Goal: Information Seeking & Learning: Learn about a topic

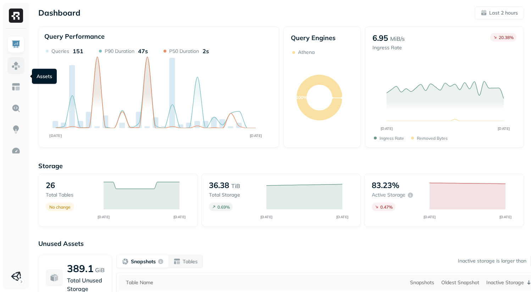
click at [13, 70] on img at bounding box center [15, 65] width 9 height 9
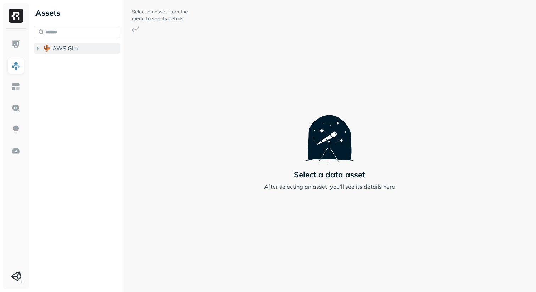
click at [37, 52] on icon "button" at bounding box center [37, 48] width 7 height 7
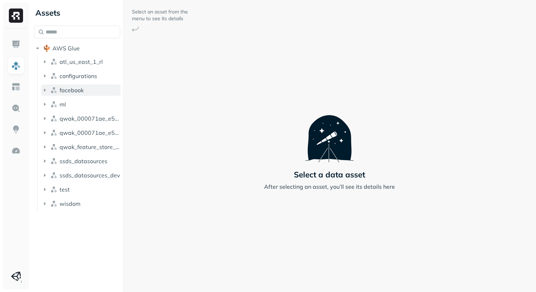
click at [46, 92] on icon "button" at bounding box center [45, 90] width 2 height 3
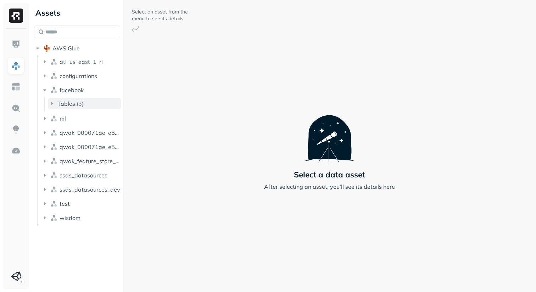
click at [55, 107] on icon "button" at bounding box center [51, 103] width 7 height 7
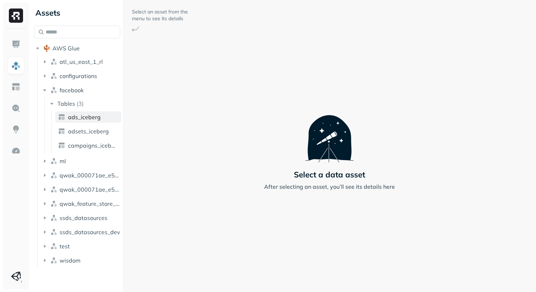
click at [98, 121] on span "ads_iceberg" at bounding box center [84, 117] width 33 height 7
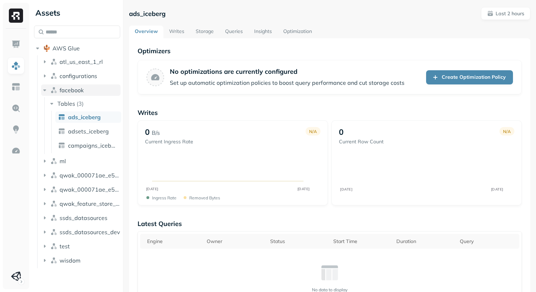
click at [46, 91] on icon "button" at bounding box center [44, 90] width 3 height 2
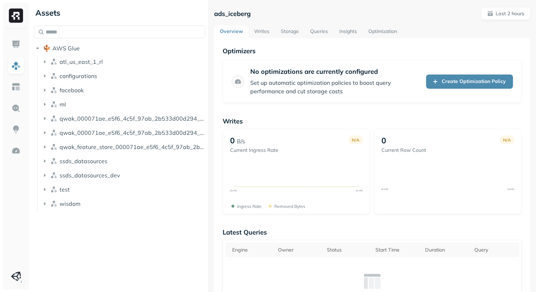
click at [209, 186] on div at bounding box center [208, 146] width 0 height 292
click at [48, 165] on icon "button" at bounding box center [44, 161] width 7 height 7
click at [47, 207] on icon "button" at bounding box center [44, 203] width 7 height 7
click at [55, 221] on icon "button" at bounding box center [51, 217] width 7 height 7
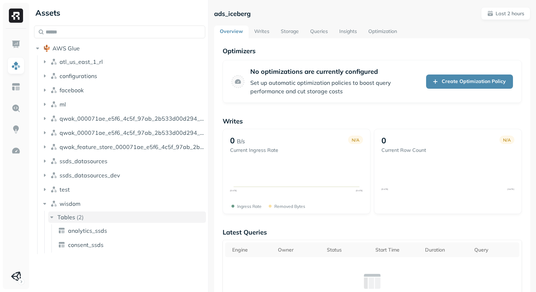
scroll to position [29, 0]
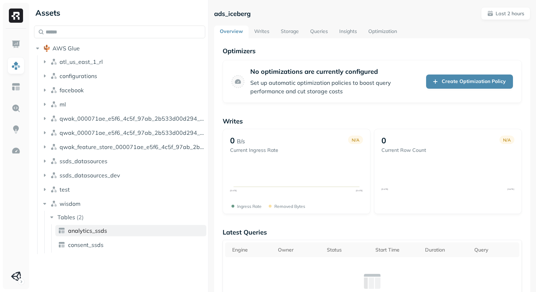
click at [99, 234] on span "analytics_ssds" at bounding box center [87, 230] width 39 height 7
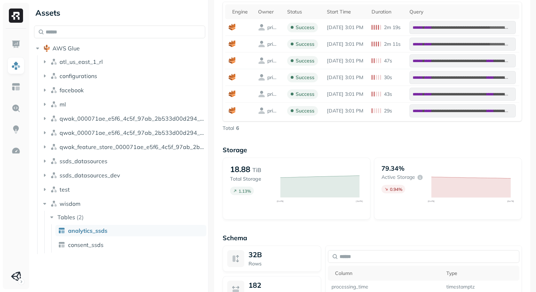
scroll to position [332, 0]
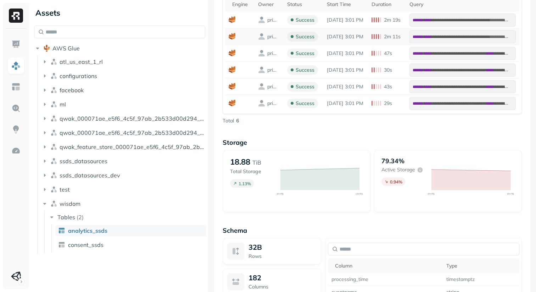
click at [284, 45] on td "primary" at bounding box center [269, 36] width 29 height 17
click at [99, 248] on span "consent_ssds" at bounding box center [85, 244] width 35 height 7
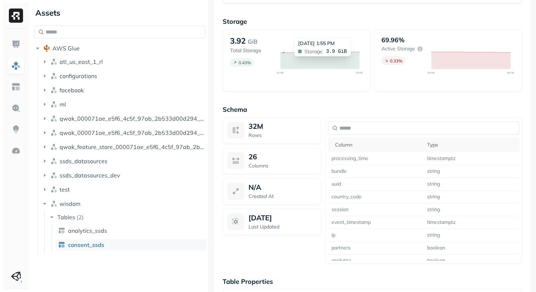
scroll to position [375, 0]
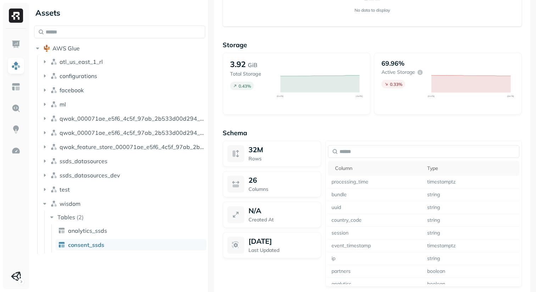
click at [313, 49] on p "Storage" at bounding box center [372, 45] width 299 height 8
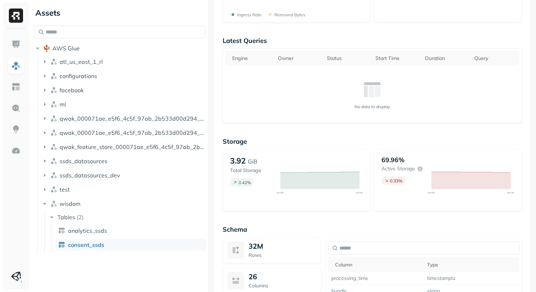
scroll to position [260, 0]
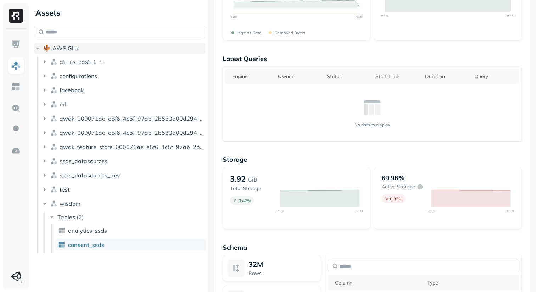
click at [39, 48] on icon "button" at bounding box center [37, 49] width 3 height 2
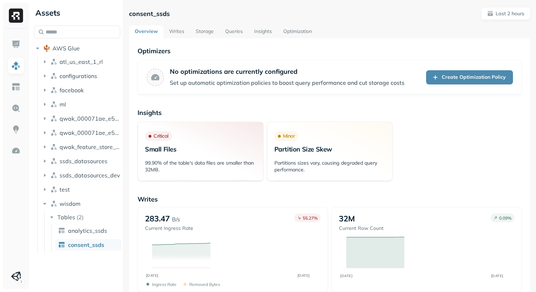
scroll to position [29, 0]
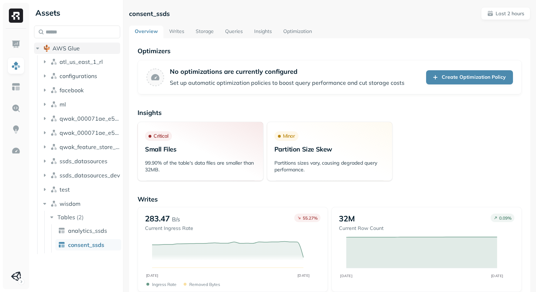
click at [41, 45] on icon "button" at bounding box center [37, 48] width 7 height 7
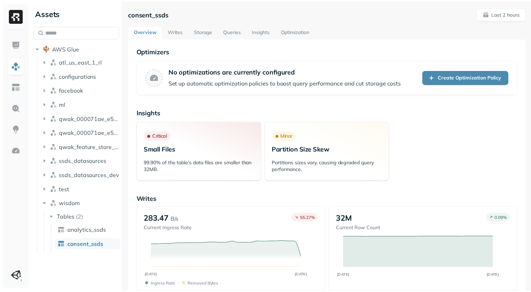
scroll to position [0, 0]
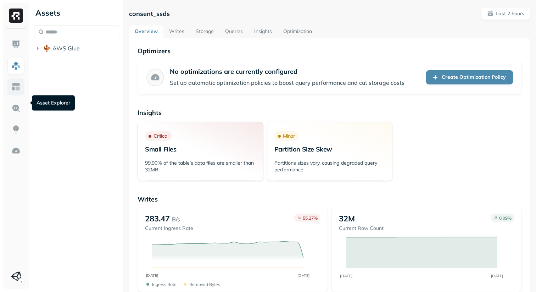
click at [15, 92] on img at bounding box center [15, 86] width 9 height 9
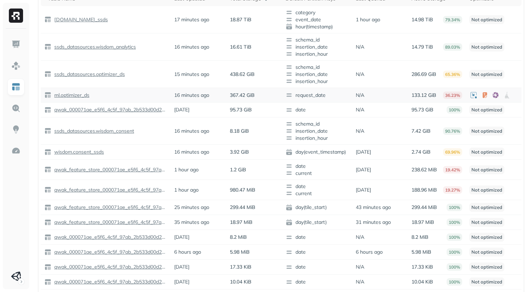
scroll to position [20, 0]
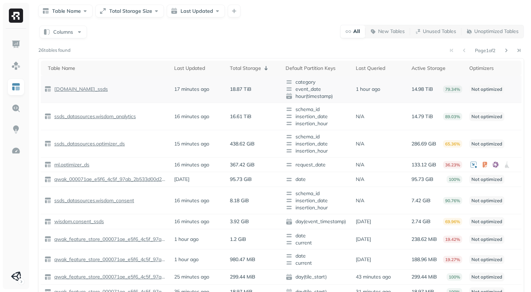
click at [495, 94] on p "Not optimized" at bounding box center [486, 89] width 35 height 9
click at [486, 103] on td "Not optimized" at bounding box center [494, 89] width 56 height 27
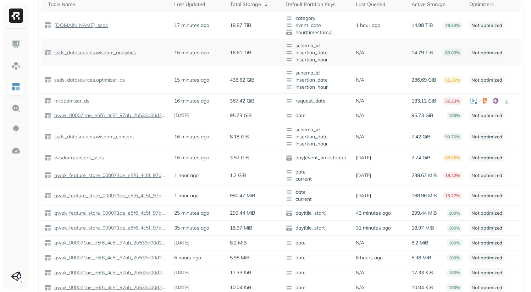
scroll to position [99, 0]
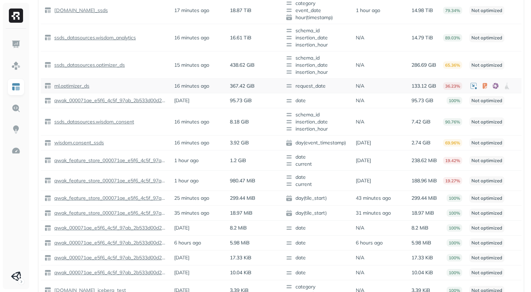
click at [80, 89] on p "ml.optimizer_ds" at bounding box center [71, 86] width 37 height 7
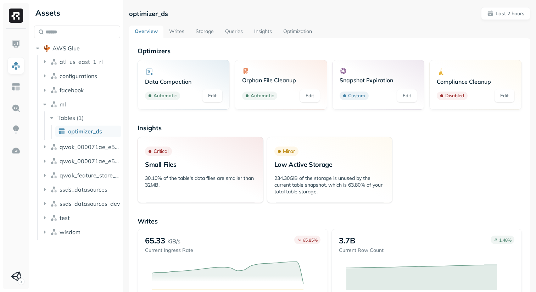
click at [187, 38] on link "Writes" at bounding box center [177, 32] width 27 height 13
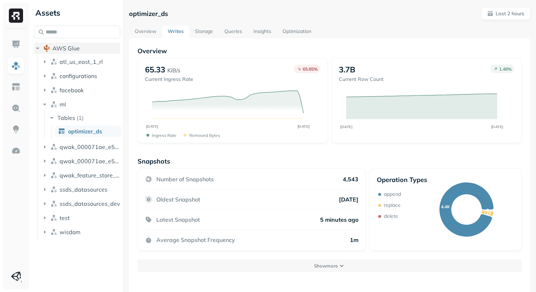
click at [41, 50] on icon "button" at bounding box center [37, 48] width 7 height 7
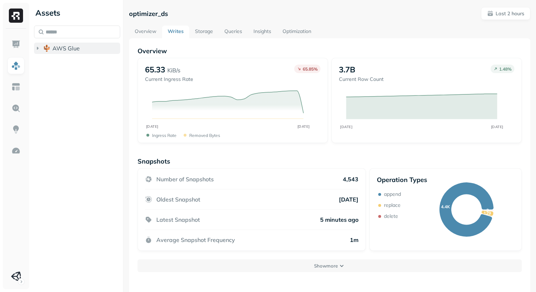
click at [41, 52] on icon "button" at bounding box center [37, 48] width 7 height 7
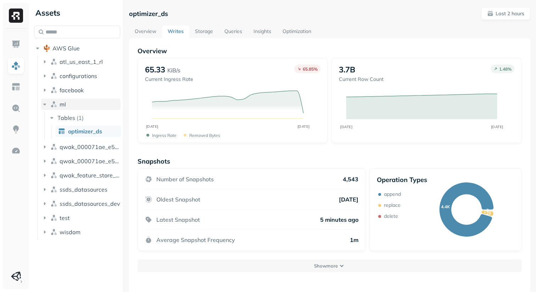
click at [48, 108] on icon "button" at bounding box center [44, 104] width 7 height 7
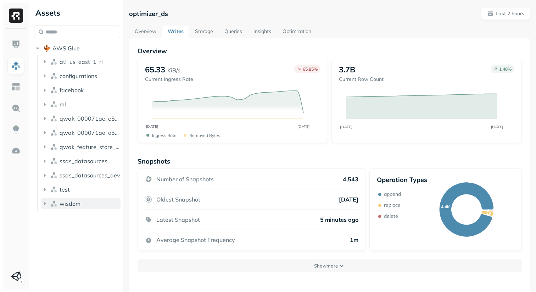
click at [48, 207] on icon "button" at bounding box center [44, 203] width 7 height 7
click at [16, 113] on img at bounding box center [15, 108] width 9 height 9
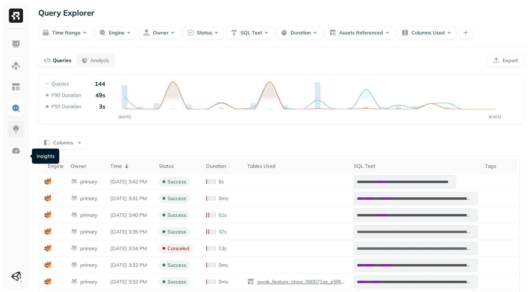
click at [13, 134] on img at bounding box center [15, 129] width 9 height 9
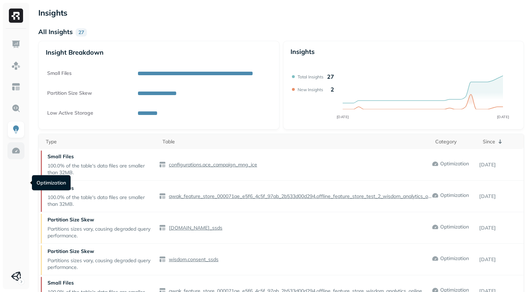
click at [15, 155] on img at bounding box center [15, 150] width 9 height 9
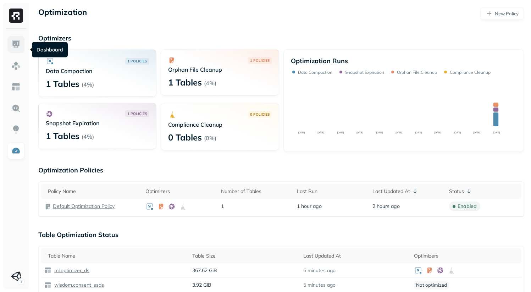
click at [14, 46] on img at bounding box center [15, 44] width 9 height 9
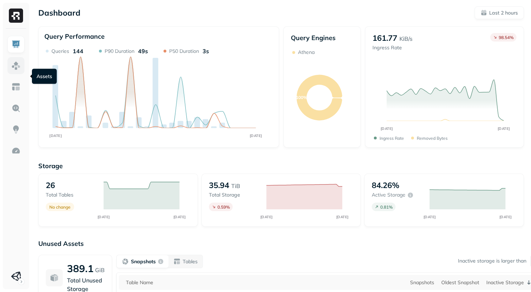
click at [20, 74] on link at bounding box center [15, 65] width 17 height 17
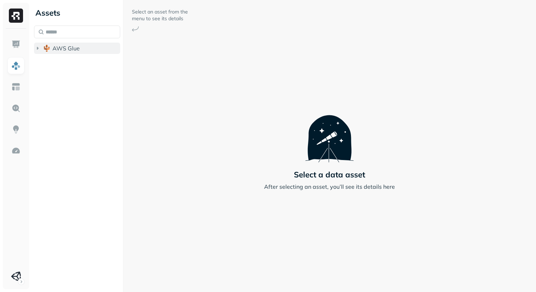
click at [39, 50] on icon "button" at bounding box center [38, 48] width 2 height 3
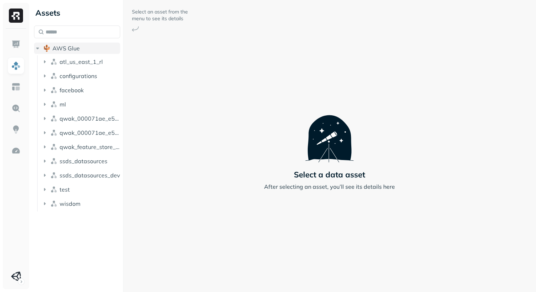
click at [39, 49] on icon "button" at bounding box center [37, 49] width 3 height 2
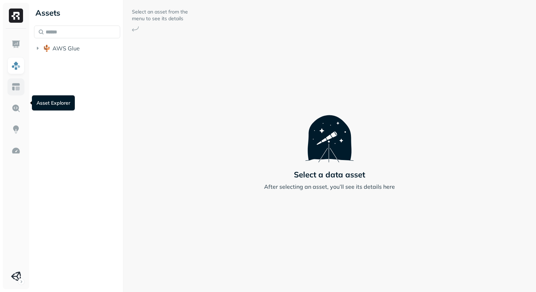
click at [14, 95] on link at bounding box center [15, 86] width 17 height 17
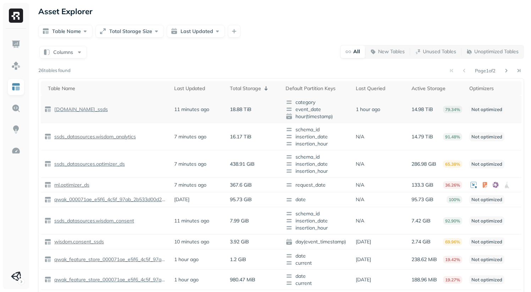
click at [101, 113] on p "wisdom.analytics_ssds" at bounding box center [80, 109] width 55 height 7
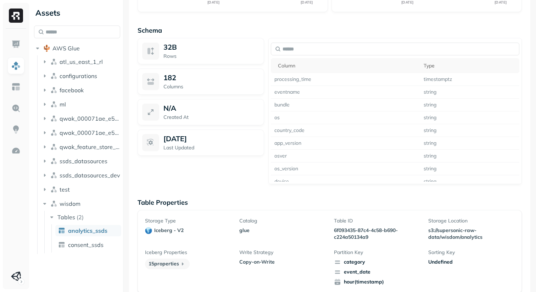
scroll to position [638, 0]
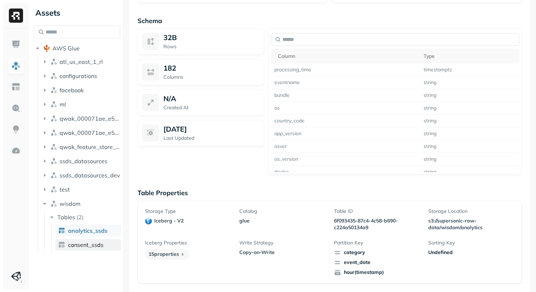
click at [94, 248] on span "consent_ssds" at bounding box center [85, 244] width 35 height 7
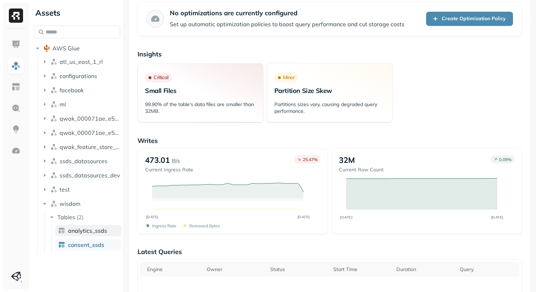
click at [96, 234] on span "analytics_ssds" at bounding box center [87, 230] width 39 height 7
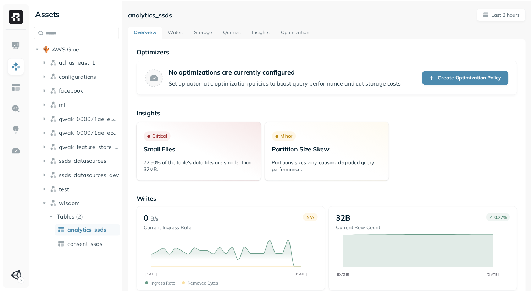
scroll to position [29, 0]
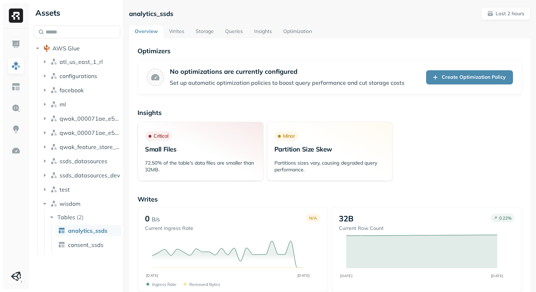
click at [17, 14] on img at bounding box center [16, 16] width 14 height 14
click at [18, 19] on img at bounding box center [16, 16] width 14 height 14
click at [15, 47] on img at bounding box center [15, 44] width 9 height 9
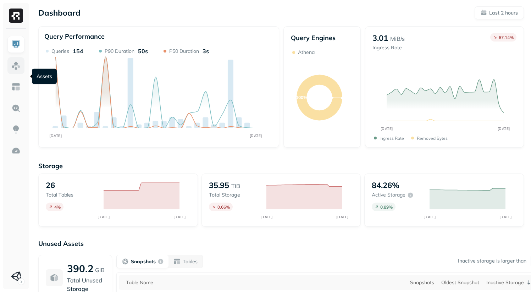
click at [16, 70] on img at bounding box center [15, 65] width 9 height 9
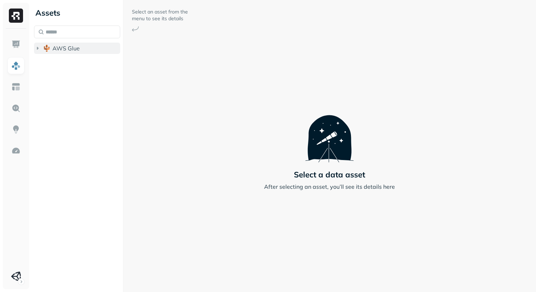
click at [41, 52] on icon "button" at bounding box center [37, 48] width 7 height 7
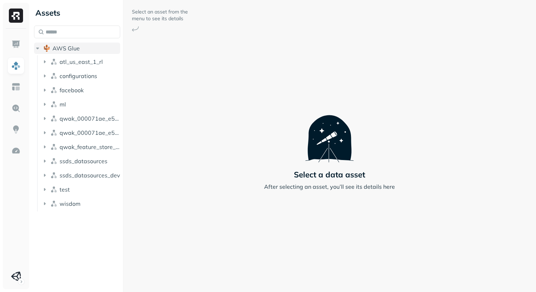
click at [41, 52] on icon "button" at bounding box center [37, 48] width 7 height 7
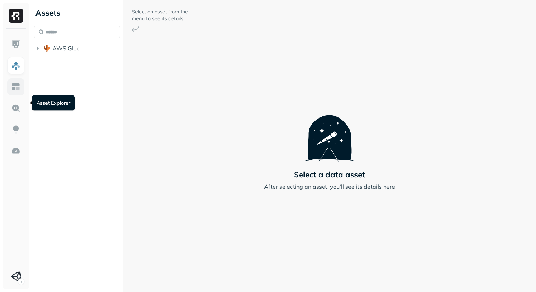
click at [9, 95] on link at bounding box center [15, 86] width 17 height 17
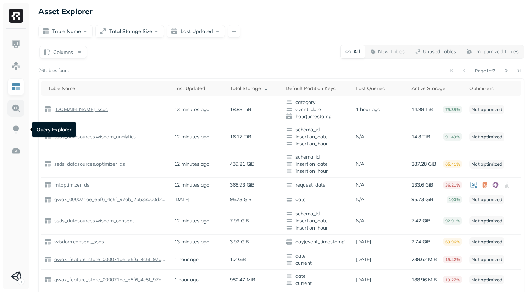
click at [18, 113] on img at bounding box center [15, 108] width 9 height 9
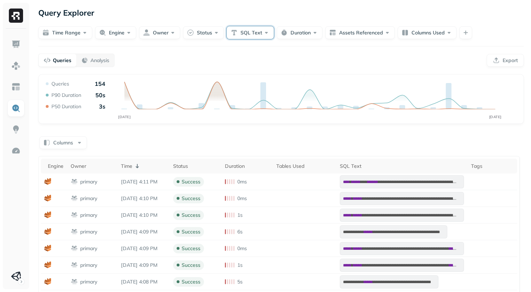
click at [274, 39] on button "SQL Text" at bounding box center [250, 32] width 47 height 13
click at [395, 67] on div "Queries Analysis Export" at bounding box center [281, 60] width 486 height 13
click at [17, 134] on img at bounding box center [15, 129] width 9 height 9
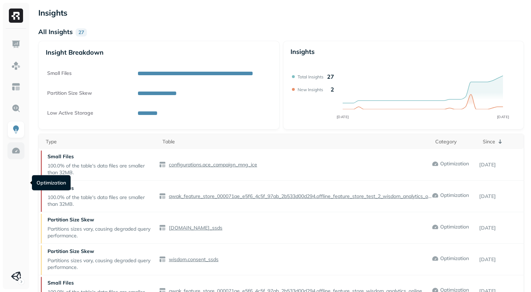
click at [13, 155] on img at bounding box center [15, 150] width 9 height 9
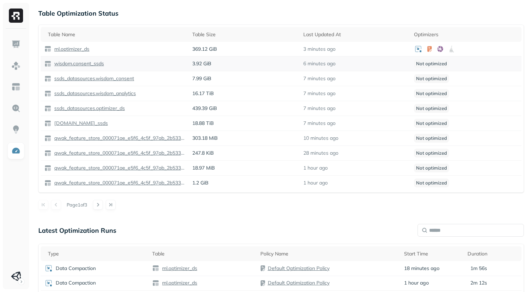
scroll to position [221, 0]
click at [247, 269] on div "Optimization New Policy Optimizers 1 POLICIES Data Compaction 1 Tables ( 4% ) 1…" at bounding box center [281, 104] width 500 height 650
click at [190, 210] on div "Page 1 of 3" at bounding box center [281, 205] width 486 height 10
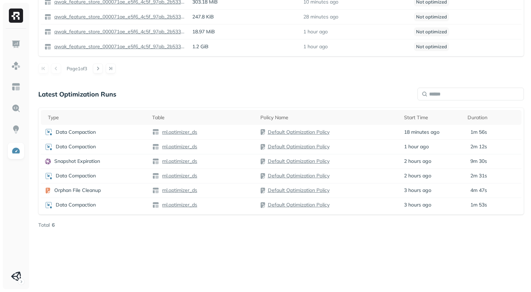
scroll to position [414, 0]
click at [18, 15] on img at bounding box center [16, 16] width 14 height 14
click at [15, 18] on img at bounding box center [16, 16] width 14 height 14
click at [16, 47] on img at bounding box center [15, 44] width 9 height 9
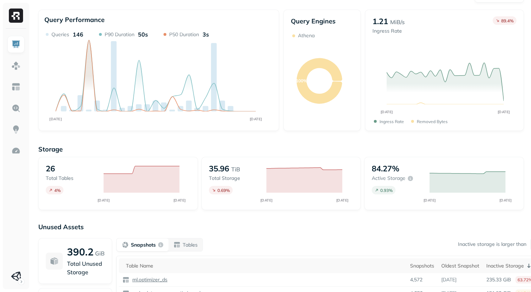
scroll to position [17, 0]
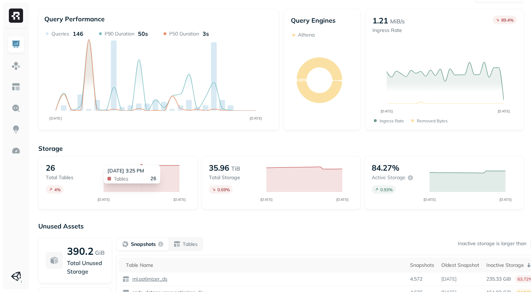
click at [146, 192] on icon at bounding box center [142, 178] width 76 height 27
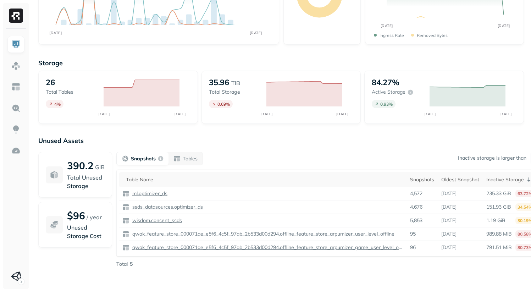
scroll to position [132, 0]
click at [14, 113] on img at bounding box center [15, 108] width 9 height 9
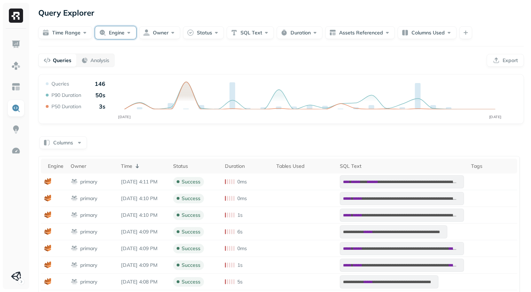
click at [136, 39] on button "Engine" at bounding box center [115, 32] width 41 height 13
click at [253, 67] on div "Queries Analysis Export" at bounding box center [281, 60] width 486 height 13
click at [180, 34] on button "Owner" at bounding box center [159, 32] width 41 height 13
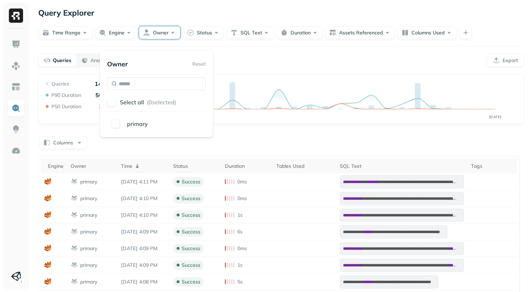
click at [263, 67] on div "Queries Analysis Export" at bounding box center [281, 60] width 486 height 13
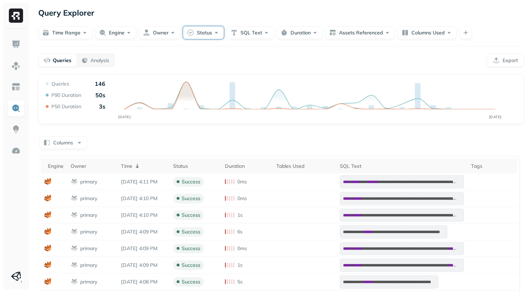
click at [224, 39] on button "Status" at bounding box center [203, 32] width 41 height 13
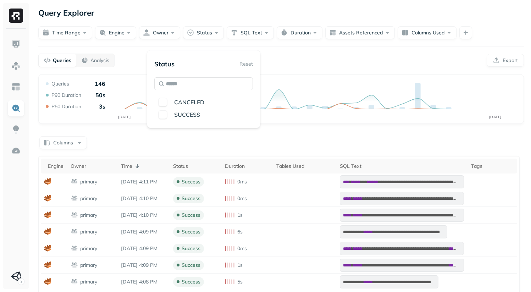
click at [310, 67] on div "Queries Analysis Export" at bounding box center [281, 60] width 486 height 13
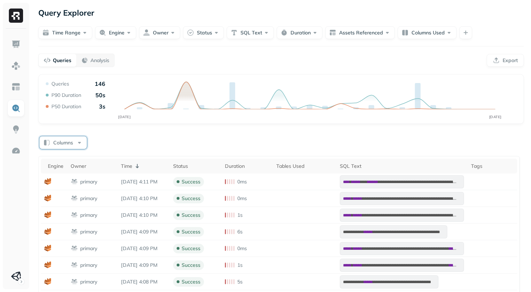
click at [65, 149] on button "Columns" at bounding box center [63, 142] width 48 height 13
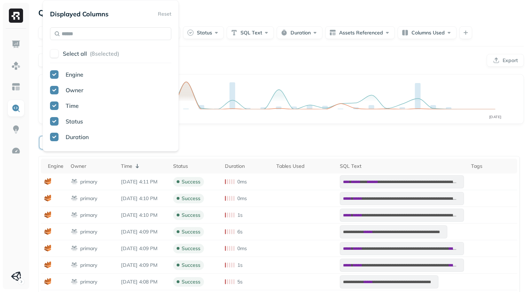
click at [65, 149] on button "Columns" at bounding box center [63, 142] width 48 height 13
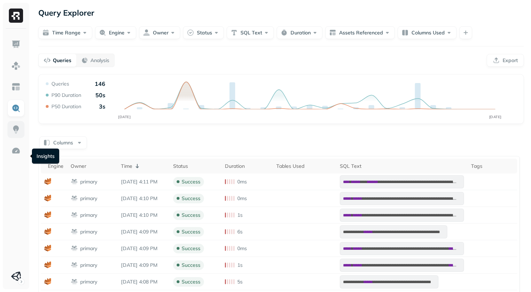
click at [13, 134] on img at bounding box center [15, 129] width 9 height 9
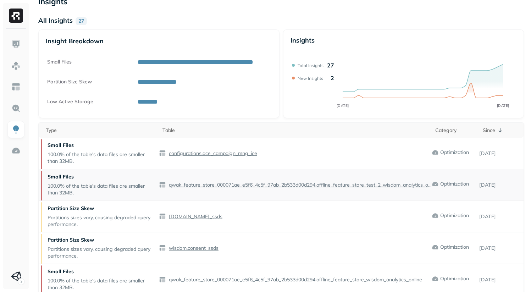
scroll to position [12, 0]
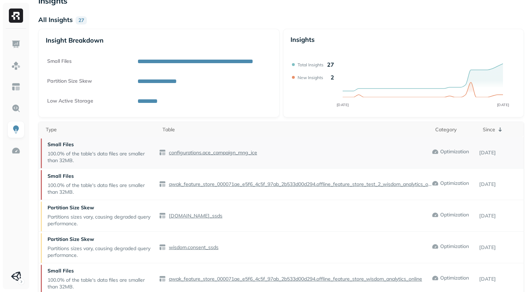
click at [230, 156] on p "configurations.ace_campaign_mng_ice" at bounding box center [212, 152] width 90 height 7
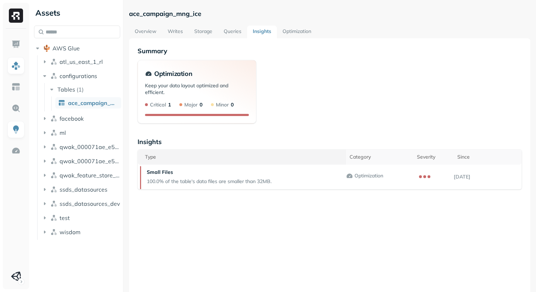
scroll to position [1, 0]
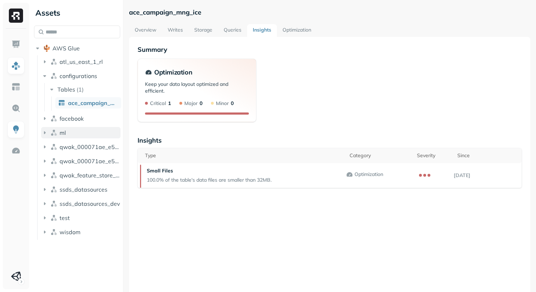
click at [46, 136] on icon "button" at bounding box center [44, 132] width 7 height 7
click at [53, 148] on icon "button" at bounding box center [52, 146] width 2 height 3
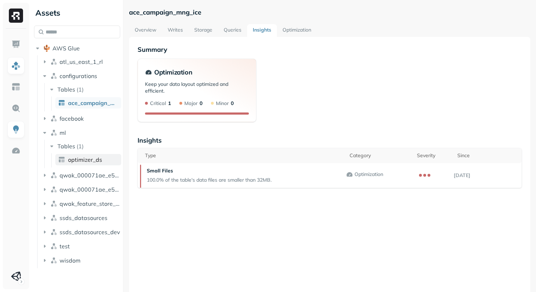
click at [94, 163] on span "optimizer_ds" at bounding box center [85, 159] width 34 height 7
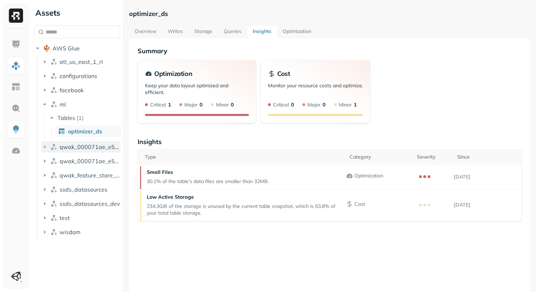
scroll to position [11, 0]
click at [46, 233] on icon "button" at bounding box center [45, 232] width 2 height 3
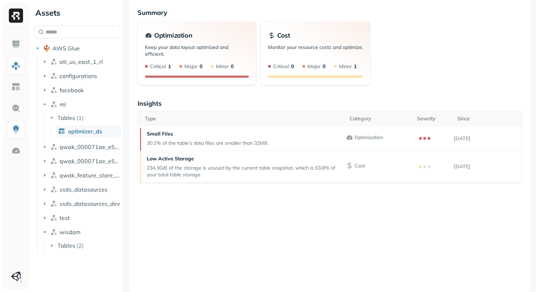
scroll to position [29, 0]
click at [55, 249] on icon "button" at bounding box center [51, 245] width 7 height 7
click at [97, 255] on span "analytics_ssds" at bounding box center [87, 258] width 39 height 7
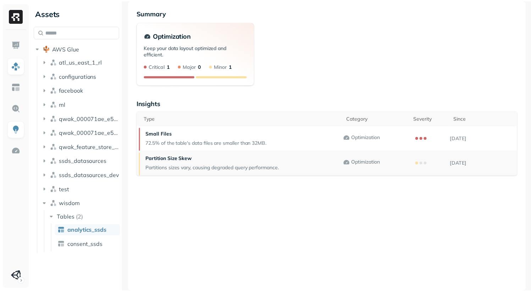
scroll to position [48, 0]
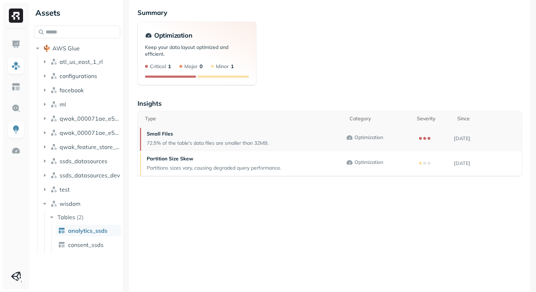
click at [198, 147] on p "72.5% of the table's data files are smaller than 32MB." at bounding box center [208, 143] width 122 height 7
click at [89, 250] on link "consent_ssds" at bounding box center [88, 244] width 66 height 11
click at [331, 66] on div "Optimization Keep your data layout optimized and efficient. Critical 1 Major 0 …" at bounding box center [330, 53] width 385 height 63
click at [15, 113] on img at bounding box center [15, 108] width 9 height 9
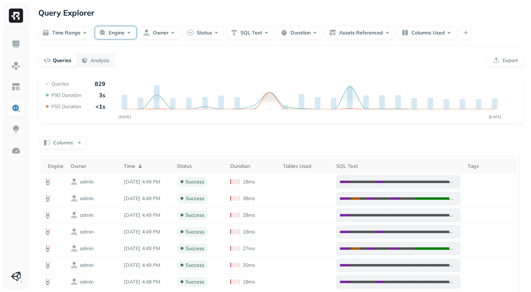
click at [136, 35] on button "Engine" at bounding box center [115, 32] width 41 height 13
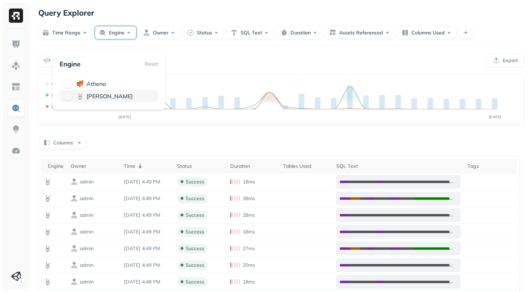
click at [103, 100] on span "[PERSON_NAME]" at bounding box center [110, 96] width 46 height 7
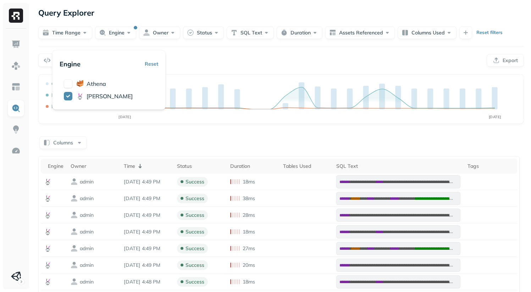
click at [309, 67] on div "Queries Analysis Export" at bounding box center [281, 60] width 486 height 13
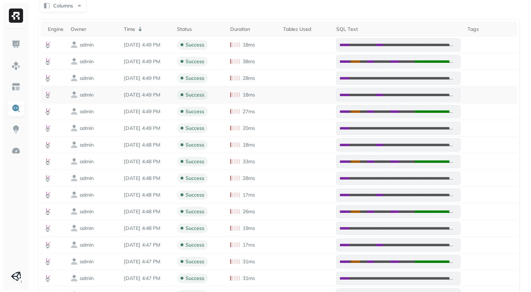
scroll to position [138, 0]
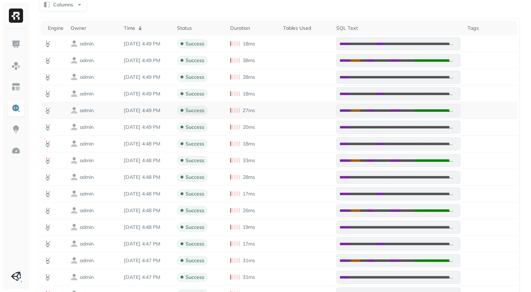
click at [401, 119] on td "**********" at bounding box center [398, 110] width 131 height 17
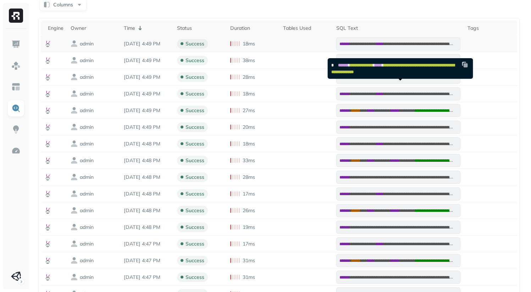
click at [373, 46] on span "**********" at bounding box center [363, 44] width 27 height 4
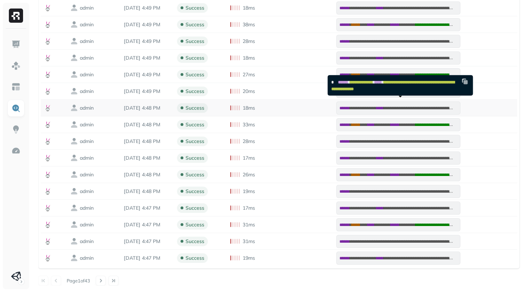
scroll to position [274, 0]
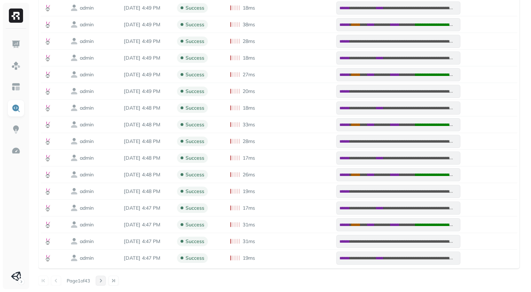
click at [106, 279] on button at bounding box center [101, 281] width 10 height 10
click at [115, 279] on div at bounding box center [107, 281] width 23 height 10
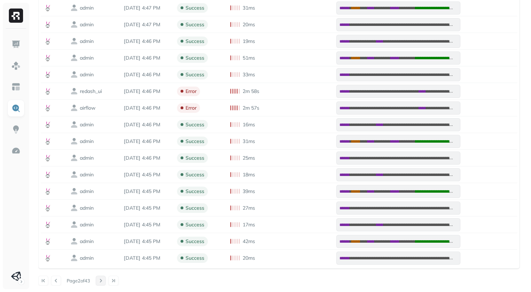
click at [106, 279] on button at bounding box center [101, 281] width 10 height 10
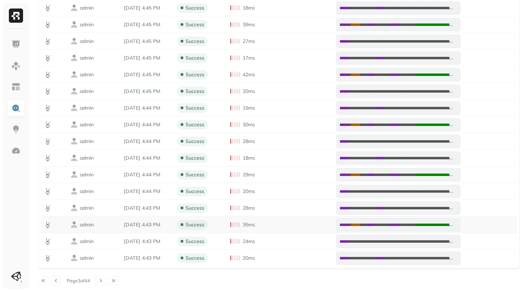
scroll to position [44, 0]
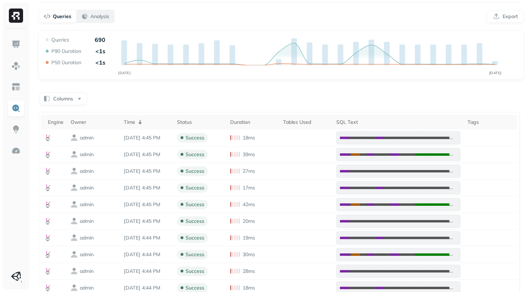
click at [105, 20] on p "Analysis" at bounding box center [99, 16] width 19 height 7
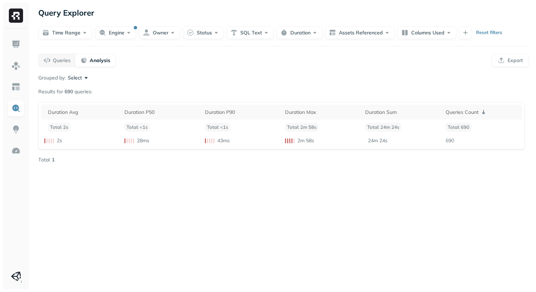
click at [90, 81] on button "Select" at bounding box center [79, 77] width 22 height 7
click at [26, 138] on button "button" at bounding box center [24, 133] width 9 height 9
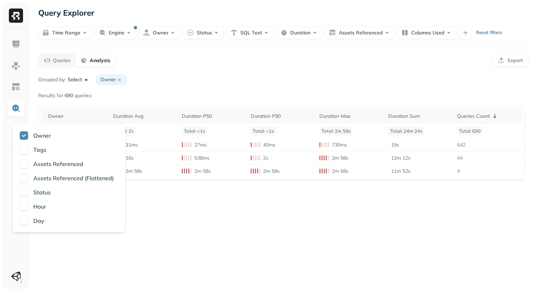
click at [195, 104] on div "Query Explorer Time Range Engine Owner Status SQL Text Duration Assets Referenc…" at bounding box center [283, 146] width 505 height 292
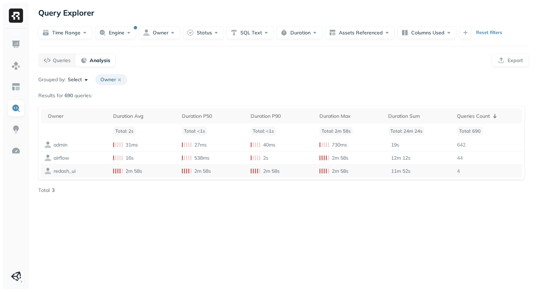
click at [70, 175] on p "redash_ui" at bounding box center [65, 171] width 22 height 7
click at [180, 252] on div "Query Explorer Time Range Engine Owner Status SQL Text Duration Assets Referenc…" at bounding box center [283, 146] width 505 height 292
click at [459, 39] on button "button" at bounding box center [465, 32] width 13 height 13
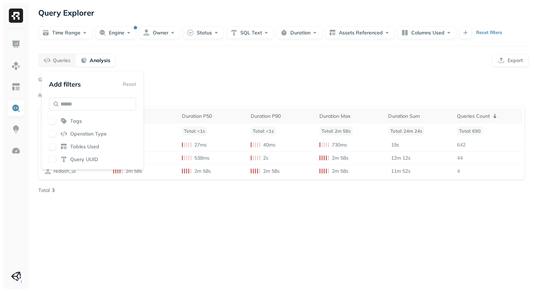
click at [244, 67] on div "Queries Analysis Export" at bounding box center [283, 60] width 491 height 13
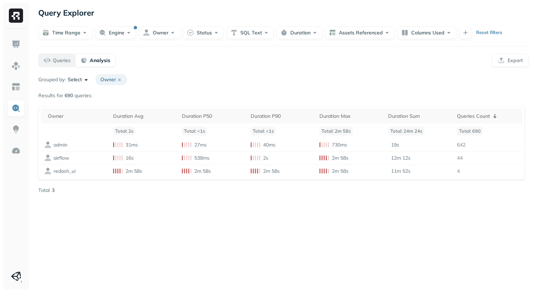
click at [61, 64] on p "Queries" at bounding box center [62, 60] width 18 height 7
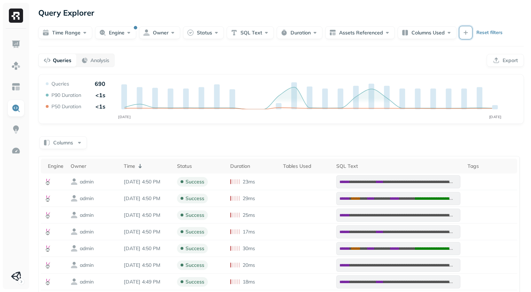
click at [459, 39] on button "button" at bounding box center [465, 32] width 13 height 13
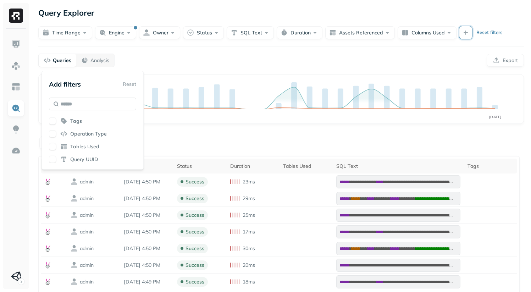
click at [55, 137] on button "button" at bounding box center [52, 133] width 7 height 7
click at [103, 109] on input "text" at bounding box center [92, 104] width 87 height 13
click at [54, 137] on button "button" at bounding box center [52, 133] width 7 height 7
click at [55, 150] on button "button" at bounding box center [52, 146] width 7 height 7
click at [104, 110] on input "text" at bounding box center [92, 104] width 87 height 13
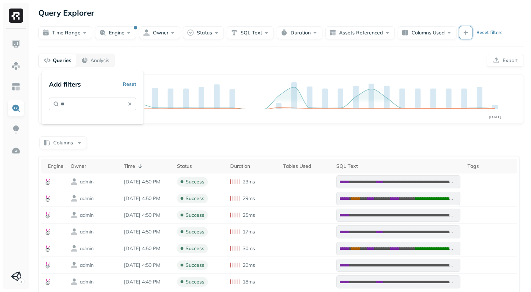
type input "*"
type input "*********"
click at [187, 104] on div "**********" at bounding box center [281, 233] width 500 height 466
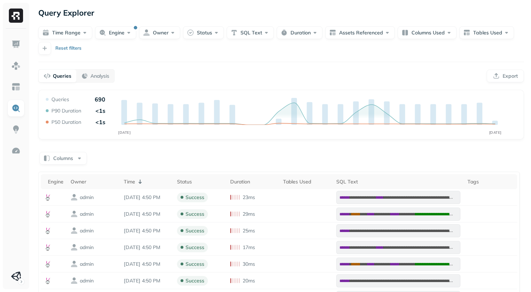
click at [60, 79] on p "Queries" at bounding box center [62, 76] width 18 height 7
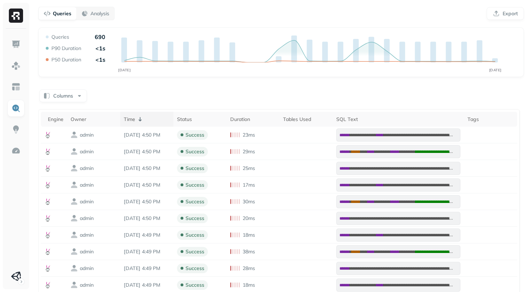
scroll to position [62, 0]
click at [83, 102] on button "Columns" at bounding box center [63, 95] width 48 height 13
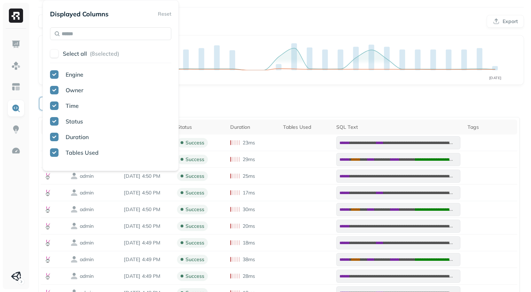
scroll to position [0, 0]
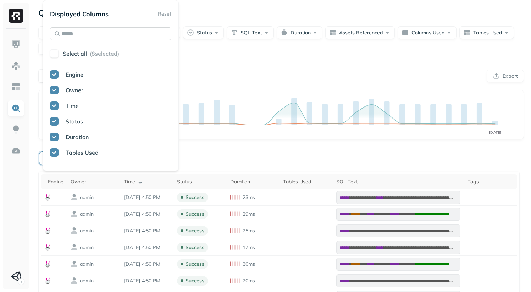
click at [112, 40] on input "text" at bounding box center [110, 33] width 121 height 13
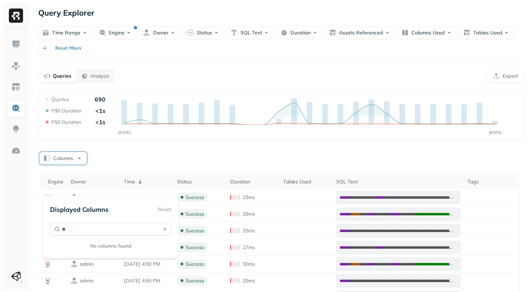
type input "*"
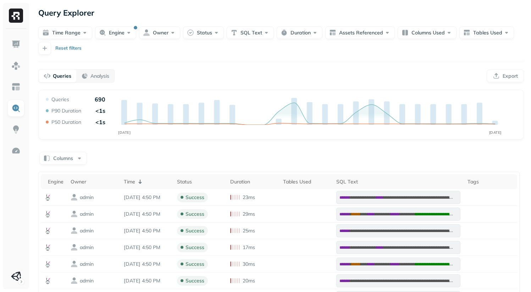
click at [65, 79] on p "Queries" at bounding box center [62, 76] width 18 height 7
click at [459, 39] on button "Tables Used" at bounding box center [486, 32] width 55 height 13
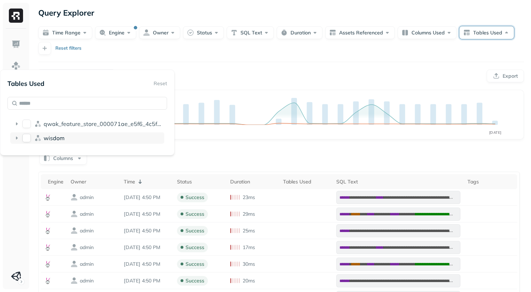
click at [20, 142] on icon at bounding box center [16, 137] width 7 height 7
click at [32, 156] on button "analytics_ssds" at bounding box center [28, 151] width 9 height 9
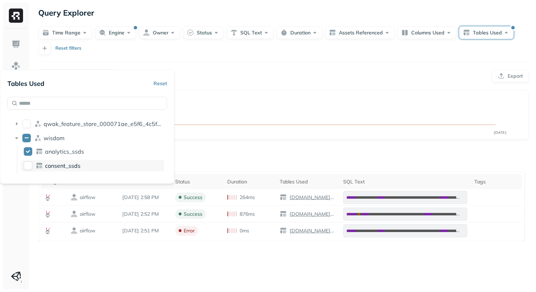
click at [32, 170] on button "consent_ssds" at bounding box center [28, 165] width 9 height 9
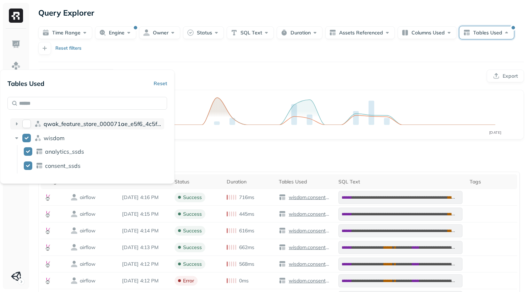
click at [31, 128] on button "qwak_feature_store_000071ae_e5f6_4c5f_97ab_2b533d00d294" at bounding box center [26, 124] width 9 height 9
click at [232, 76] on div "**********" at bounding box center [281, 240] width 500 height 481
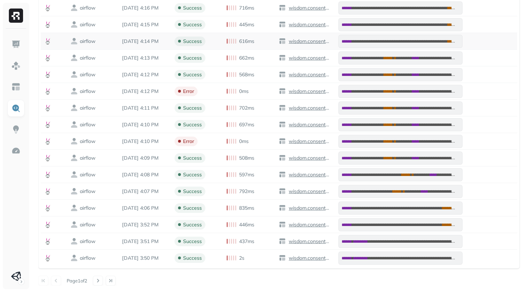
scroll to position [274, 0]
click at [103, 276] on button at bounding box center [98, 281] width 10 height 10
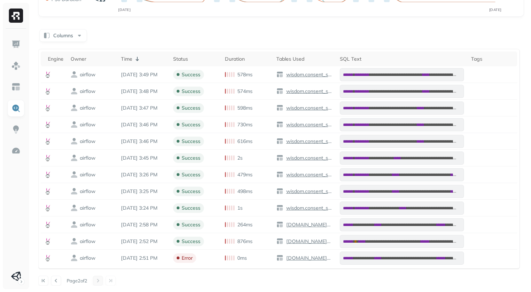
scroll to position [195, 0]
click at [61, 279] on button at bounding box center [56, 281] width 10 height 10
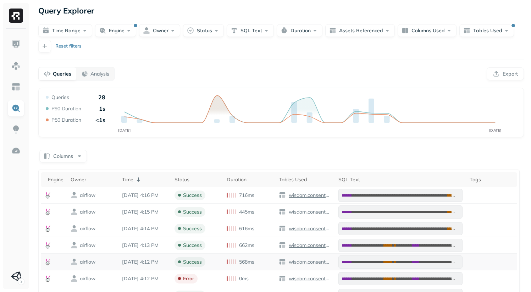
scroll to position [0, 0]
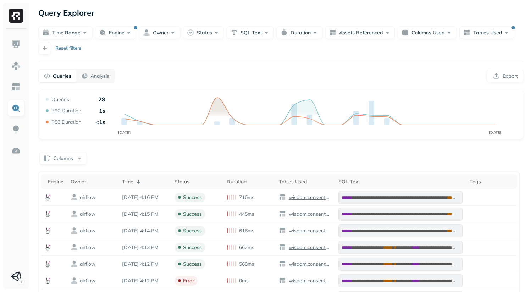
click at [213, 83] on div "Queries Analysis Export" at bounding box center [281, 75] width 486 height 13
click at [128, 35] on button "Engine" at bounding box center [115, 32] width 41 height 13
click at [250, 79] on div "**********" at bounding box center [281, 240] width 500 height 481
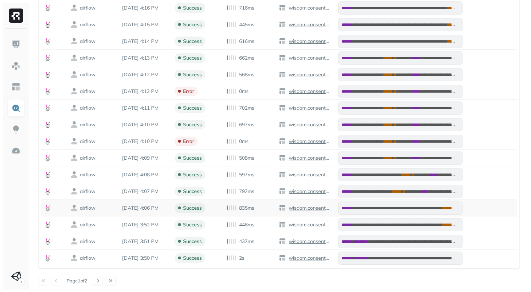
scroll to position [143, 0]
